Goal: Navigation & Orientation: Understand site structure

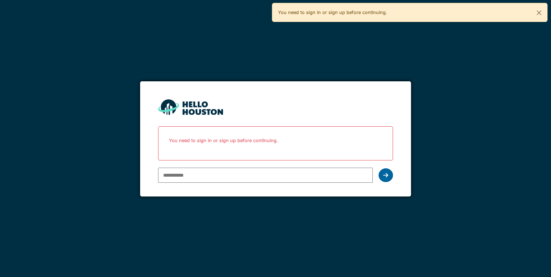
type input "**********"
click at [390, 174] on div at bounding box center [385, 175] width 14 height 14
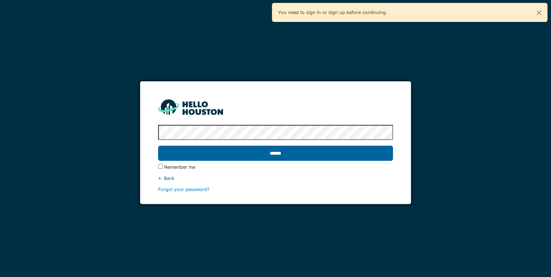
click at [210, 158] on input "******" at bounding box center [275, 153] width 235 height 15
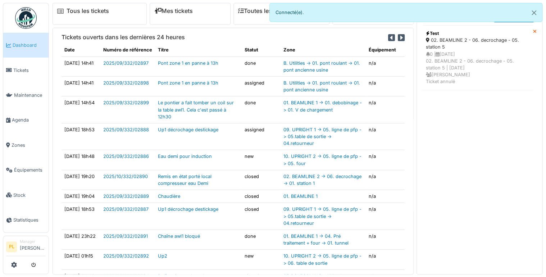
click at [16, 44] on span "Dashboard" at bounding box center [29, 45] width 33 height 7
click at [535, 16] on button "Close" at bounding box center [534, 12] width 16 height 19
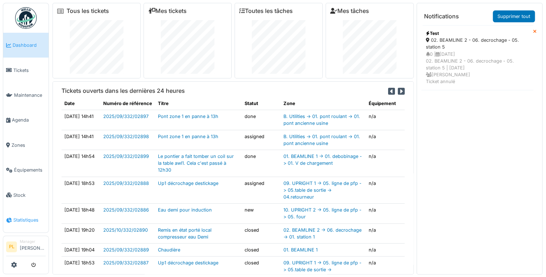
click at [22, 217] on span "Statistiques" at bounding box center [29, 220] width 32 height 7
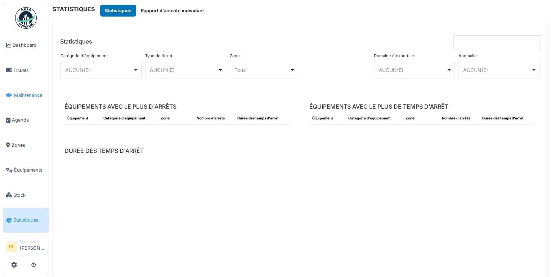
click at [23, 92] on span "Maintenance" at bounding box center [30, 95] width 32 height 7
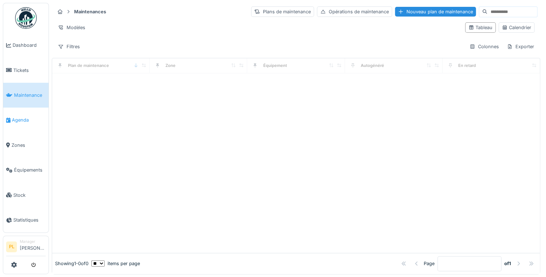
click at [31, 120] on link "Agenda" at bounding box center [25, 120] width 45 height 25
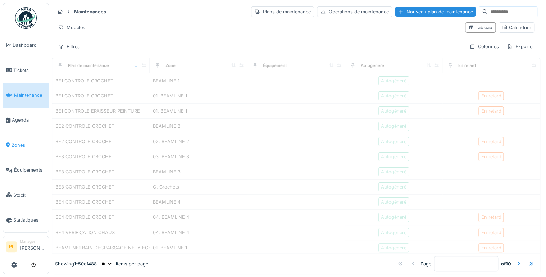
click at [28, 142] on span "Zones" at bounding box center [29, 145] width 34 height 7
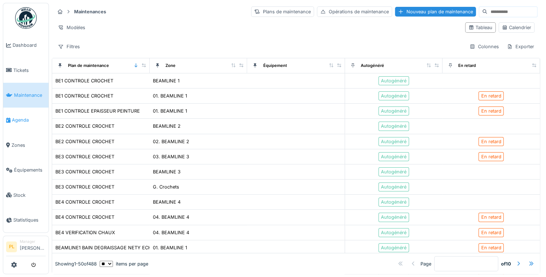
click at [29, 117] on span "Agenda" at bounding box center [29, 120] width 34 height 7
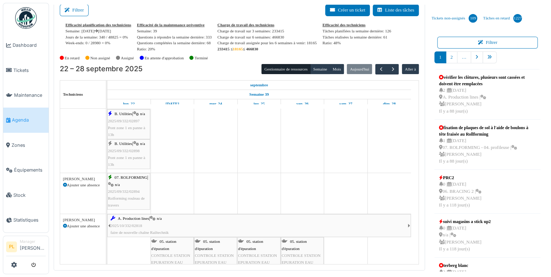
scroll to position [490, 0]
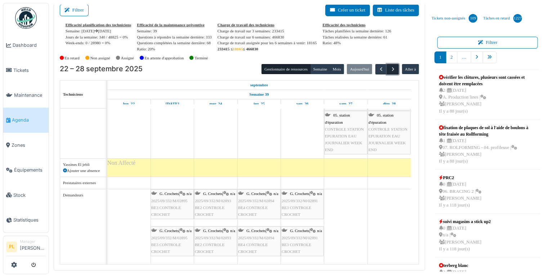
click at [392, 68] on span "button" at bounding box center [393, 69] width 6 height 6
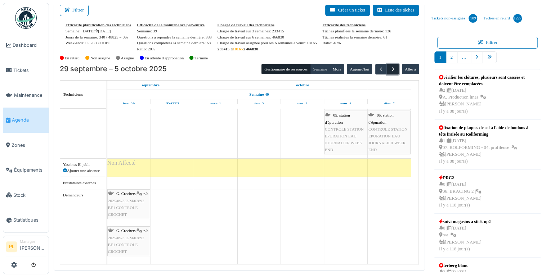
click at [391, 69] on span "button" at bounding box center [393, 69] width 6 height 6
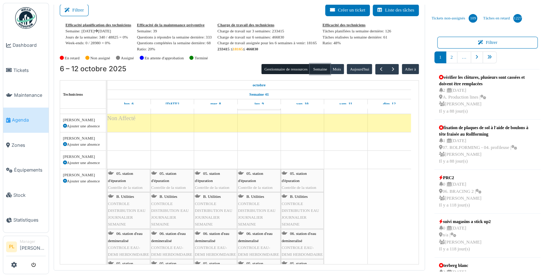
click at [327, 68] on button "Semaine" at bounding box center [320, 69] width 20 height 10
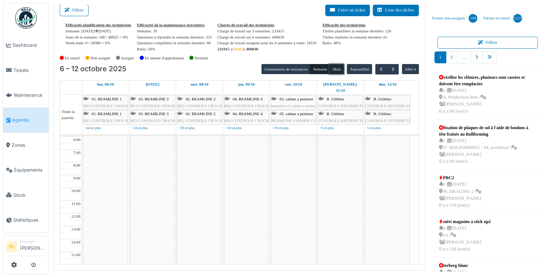
click at [334, 69] on button "Mois" at bounding box center [336, 69] width 14 height 10
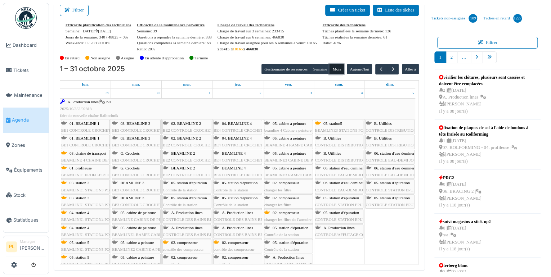
click at [243, 158] on span "BE4 CONTROLE CROCHET" at bounding box center [237, 160] width 49 height 4
click at [28, 192] on span "Stock" at bounding box center [29, 195] width 32 height 7
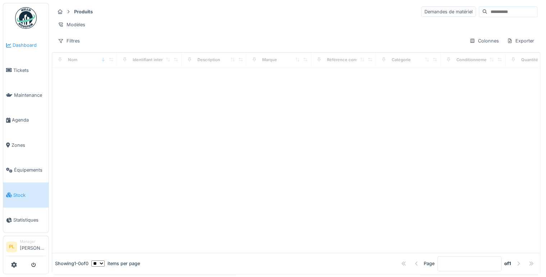
click at [14, 47] on span "Dashboard" at bounding box center [29, 45] width 33 height 7
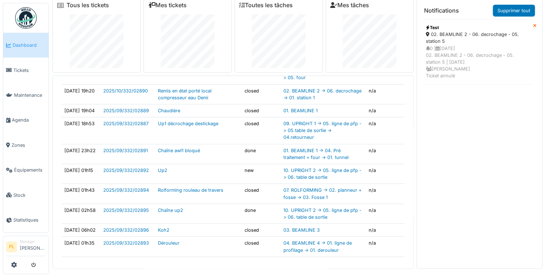
scroll to position [7, 0]
